Goal: Find specific page/section: Find specific page/section

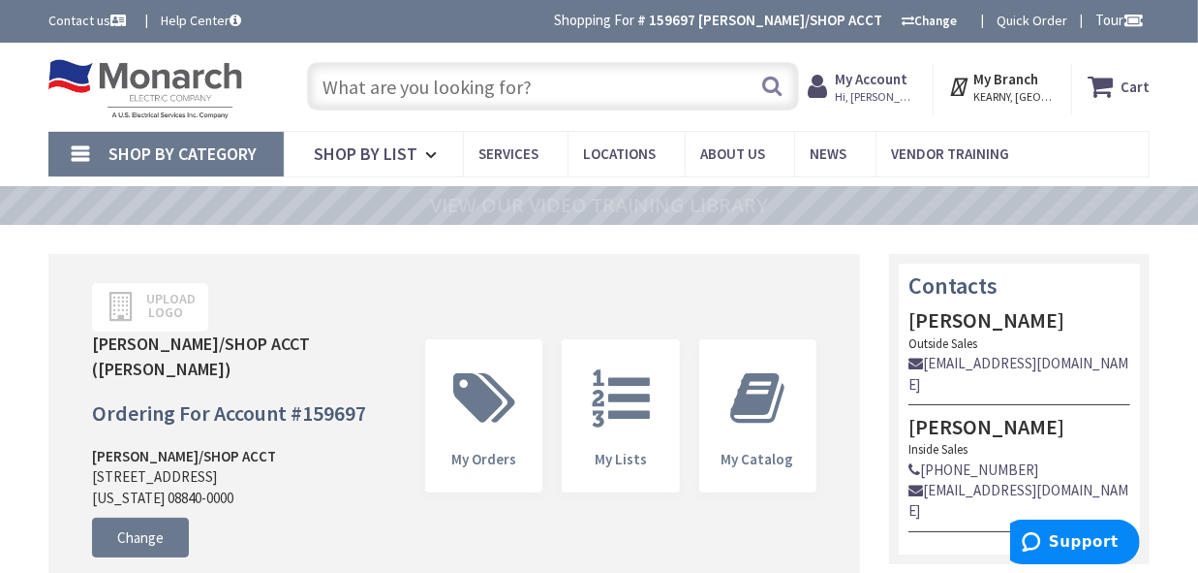
click at [458, 83] on input "text" at bounding box center [553, 86] width 492 height 48
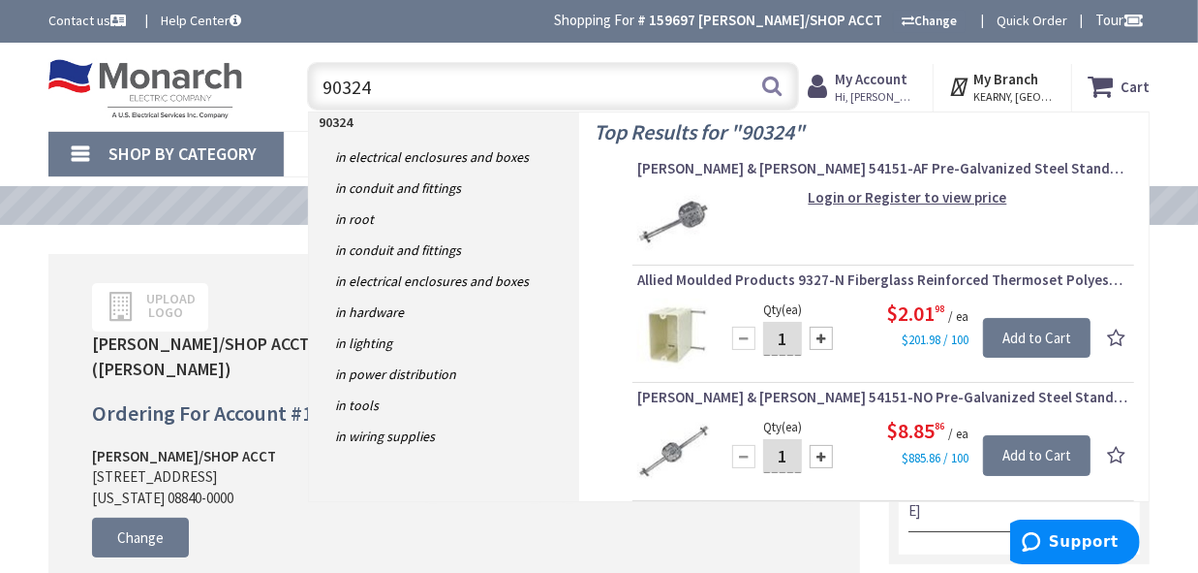
click at [320, 81] on input "90324" at bounding box center [553, 86] width 492 height 48
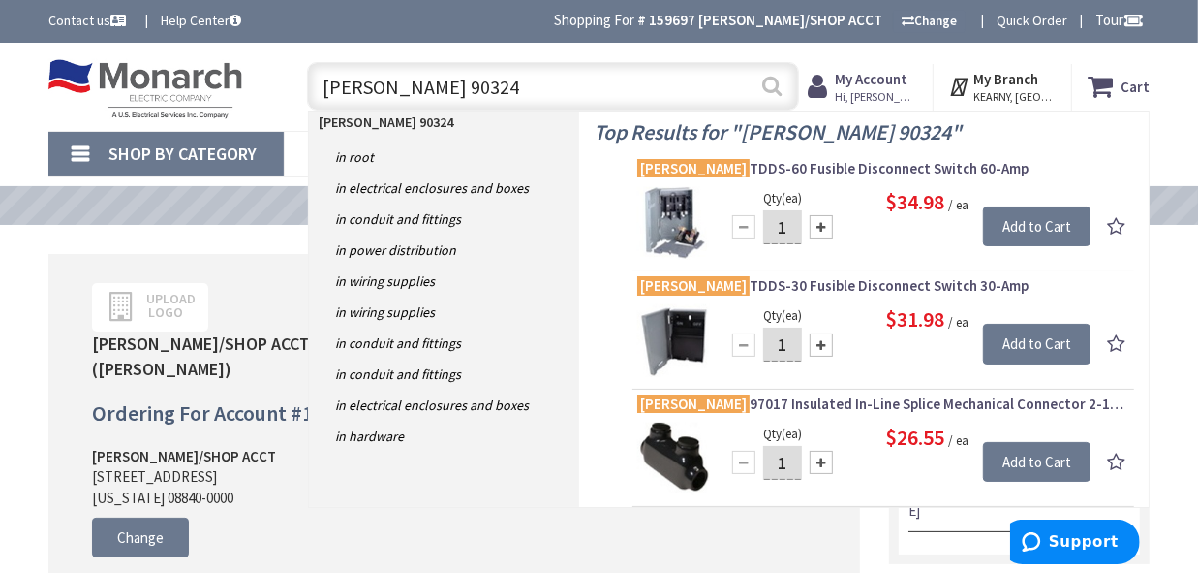
type input "Morris 90324"
click at [769, 89] on button "Search" at bounding box center [772, 86] width 25 height 44
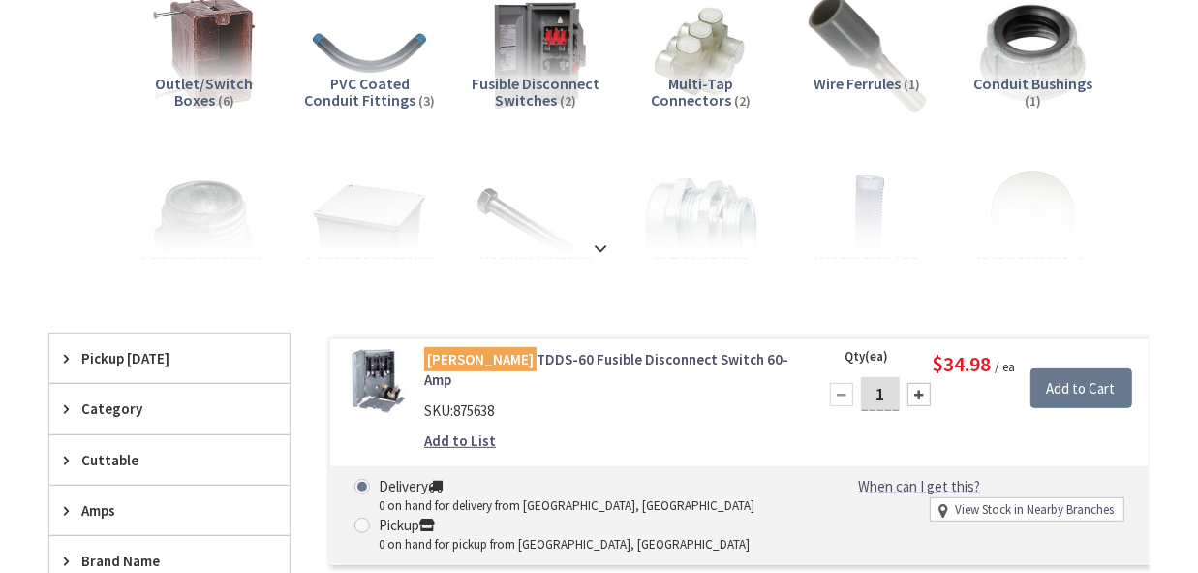
type input "[GEOGRAPHIC_DATA], [PERSON_NAME] 180 St. bet. [PERSON_NAME][GEOGRAPHIC_DATA] an…"
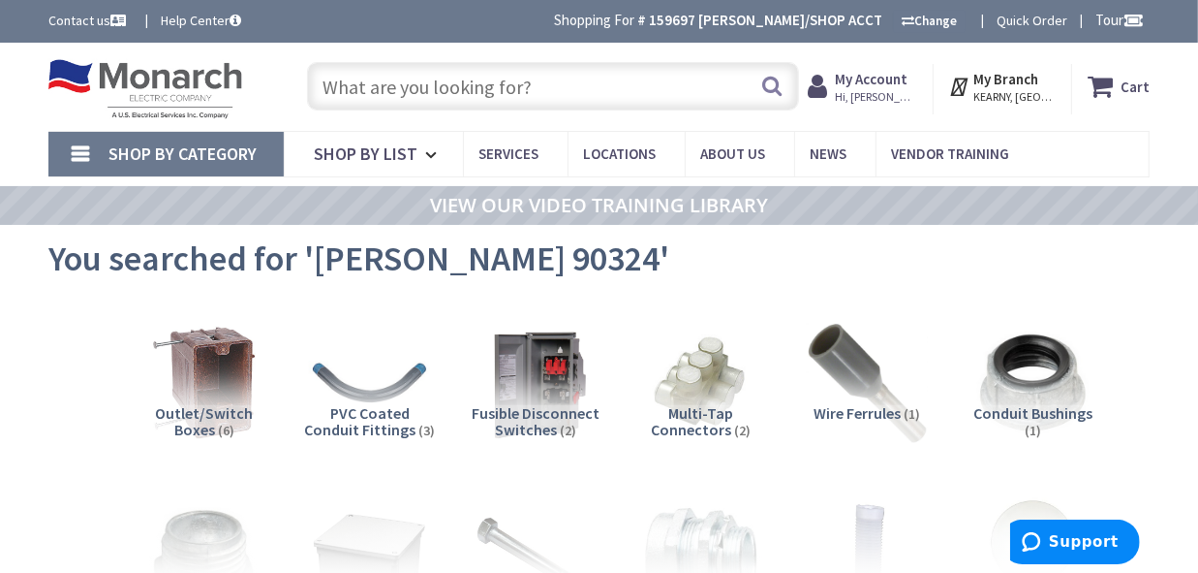
click at [439, 79] on input "text" at bounding box center [553, 86] width 492 height 48
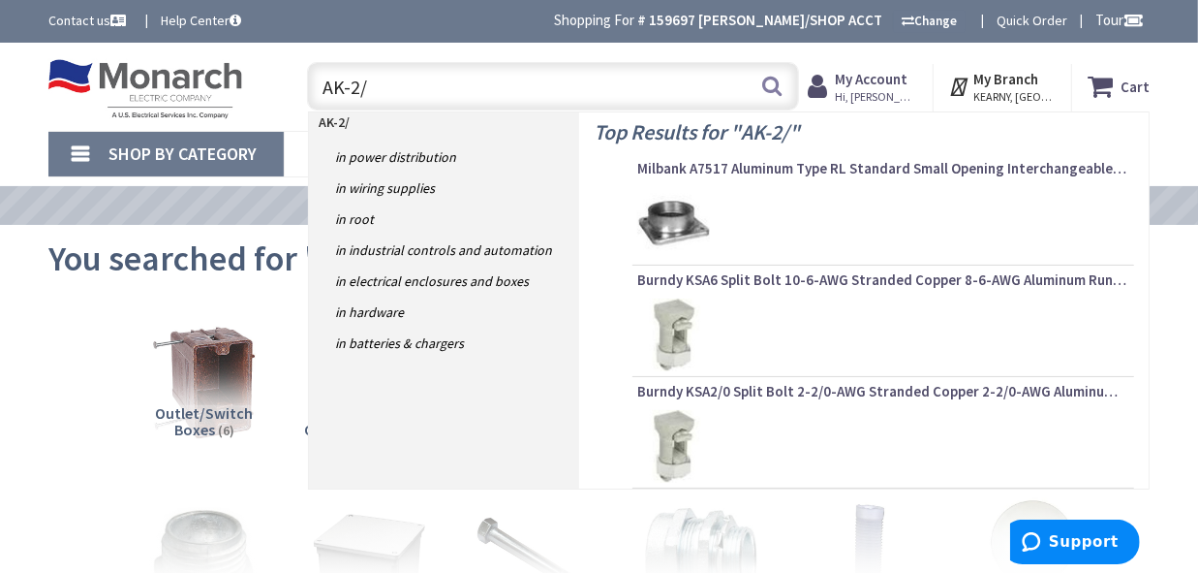
type input "AK-2/0"
